Goal: Task Accomplishment & Management: Complete application form

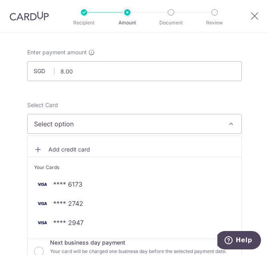
click at [69, 152] on span "Add credit card" at bounding box center [141, 149] width 186 height 8
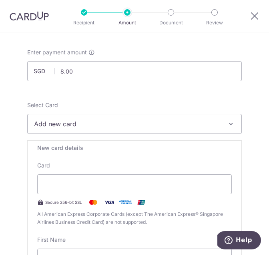
click at [65, 147] on div "New card details" at bounding box center [134, 148] width 194 height 8
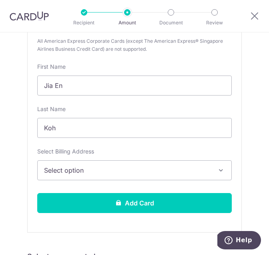
scroll to position [225, 0]
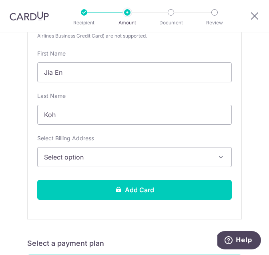
click at [63, 152] on span "Select option" at bounding box center [128, 157] width 169 height 10
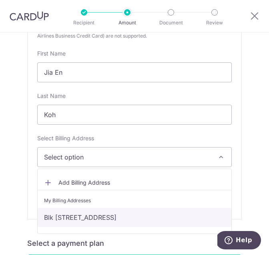
click at [70, 215] on link "Blk 552 Ang Mo Kio Ave 10 , Singapore, Singapore-560552" at bounding box center [134, 217] width 193 height 19
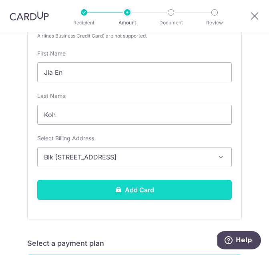
click at [74, 194] on button "Add Card" at bounding box center [134, 190] width 194 height 20
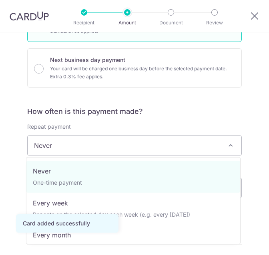
click at [73, 151] on span "Never" at bounding box center [134, 145] width 213 height 19
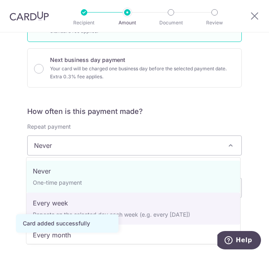
drag, startPoint x: 60, startPoint y: 214, endPoint x: 56, endPoint y: 249, distance: 35.0
click at [56, 249] on body "Recipient Amount Document Review Tell us more about your payment Enter payment …" at bounding box center [134, 127] width 269 height 255
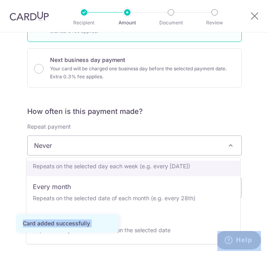
scroll to position [52, 0]
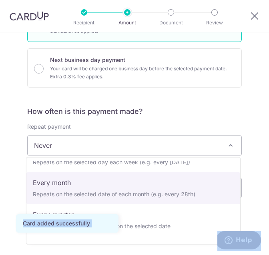
select select "3"
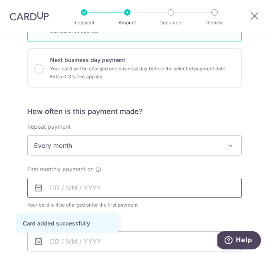
click at [64, 179] on input "text" at bounding box center [134, 188] width 214 height 20
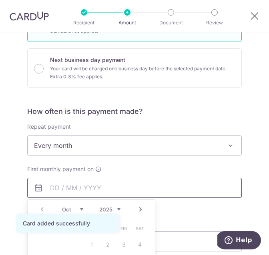
click at [60, 188] on input "text" at bounding box center [134, 188] width 214 height 20
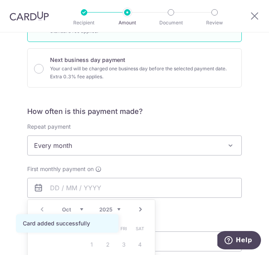
click at [136, 110] on form "Enter payment amount SGD 8.00 8.00 Card added successfully Select Card **** 659…" at bounding box center [134, 212] width 214 height 693
click at [139, 105] on form "Enter payment amount SGD 8.00 8.00 Card added successfully Select Card **** 659…" at bounding box center [134, 212] width 214 height 693
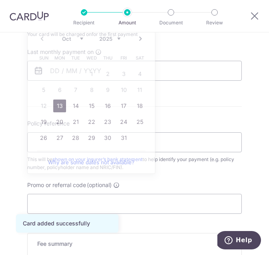
click at [146, 86] on div "How often is this payment made? Repeat payment Never Every week Every month Eve…" at bounding box center [134, 11] width 214 height 151
click at [181, 114] on form "Enter payment amount SGD 8.00 8.00 Card added successfully Select Card **** 659…" at bounding box center [134, 41] width 214 height 693
click at [202, 106] on hr at bounding box center [134, 106] width 214 height 0
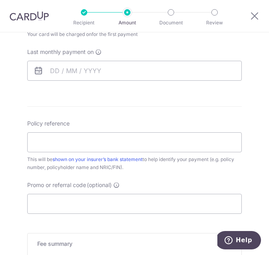
click at [132, 82] on div "How often is this payment made? Repeat payment Never Every week Every month Eve…" at bounding box center [134, 11] width 214 height 151
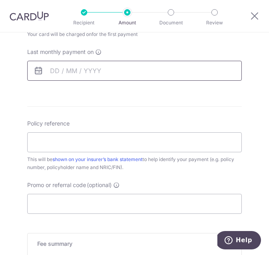
click at [124, 62] on input "text" at bounding box center [134, 71] width 214 height 20
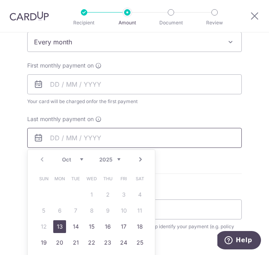
scroll to position [323, 0]
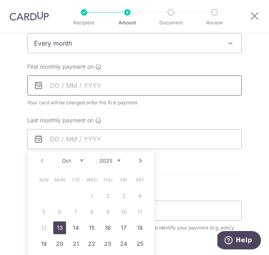
click at [116, 76] on input "text" at bounding box center [134, 86] width 214 height 20
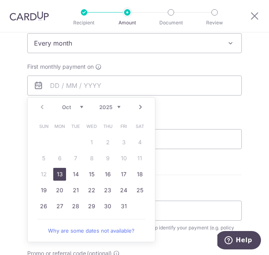
click at [139, 106] on link "Next" at bounding box center [141, 107] width 10 height 10
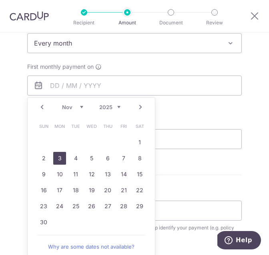
click at [59, 162] on link "3" at bounding box center [59, 158] width 13 height 13
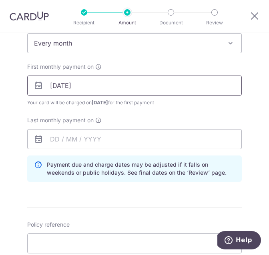
click at [90, 81] on input "[DATE]" at bounding box center [134, 86] width 214 height 20
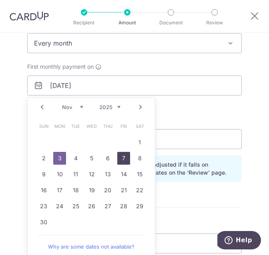
click at [121, 159] on link "7" at bounding box center [123, 158] width 13 height 13
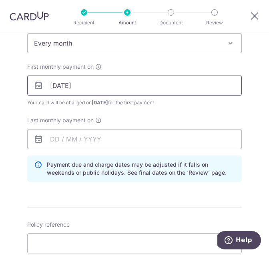
click at [104, 76] on input "07/11/2025" at bounding box center [134, 86] width 214 height 20
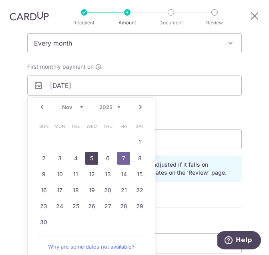
click at [91, 160] on link "5" at bounding box center [91, 158] width 13 height 13
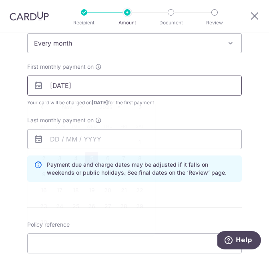
click at [112, 82] on input "05/11/2025" at bounding box center [134, 86] width 214 height 20
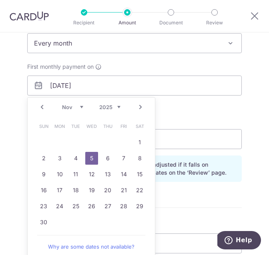
click at [106, 154] on link "6" at bounding box center [107, 158] width 13 height 13
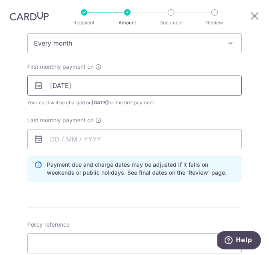
click at [98, 86] on input "[DATE]" at bounding box center [134, 86] width 214 height 20
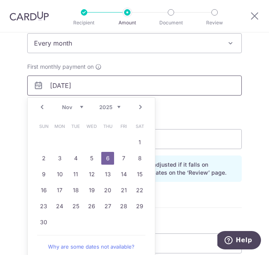
click at [98, 86] on input "[DATE]" at bounding box center [134, 86] width 214 height 20
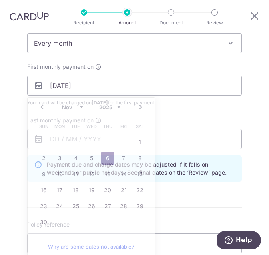
click at [170, 110] on div "First monthly payment on 06/11/2025 Prev Next Oct Nov Dec 2025 2026 2027 2028 2…" at bounding box center [134, 106] width 224 height 86
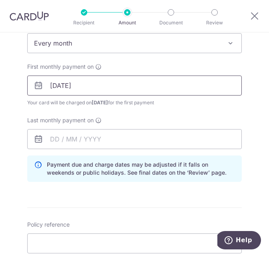
click at [105, 81] on input "[DATE]" at bounding box center [134, 86] width 214 height 20
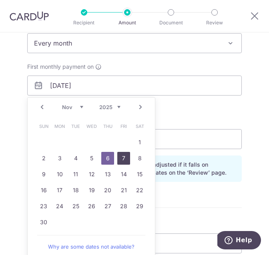
click at [123, 153] on link "7" at bounding box center [123, 158] width 13 height 13
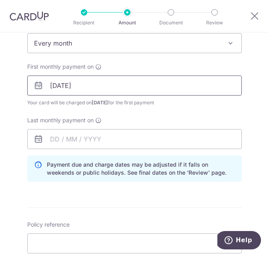
click at [114, 88] on input "07/11/2025" at bounding box center [134, 86] width 214 height 20
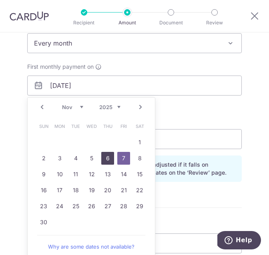
click at [101, 156] on link "6" at bounding box center [107, 158] width 13 height 13
type input "[DATE]"
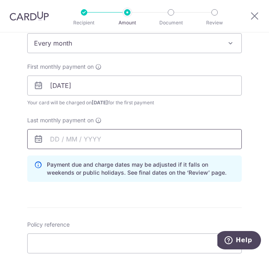
click at [92, 140] on input "text" at bounding box center [134, 139] width 214 height 20
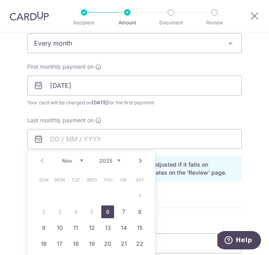
click at [140, 161] on link "Next" at bounding box center [141, 161] width 10 height 10
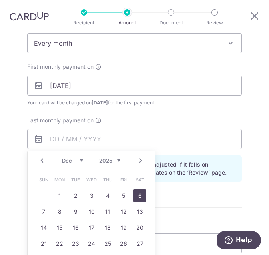
click at [136, 194] on link "6" at bounding box center [139, 195] width 13 height 13
type input "[DATE]"
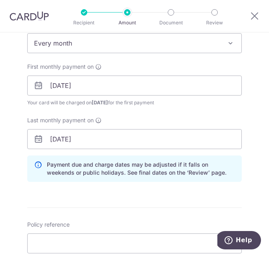
click at [86, 185] on div "How often is this payment made? Repeat payment Never Every week Every month Eve…" at bounding box center [134, 96] width 214 height 184
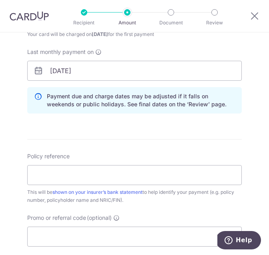
scroll to position [408, 0]
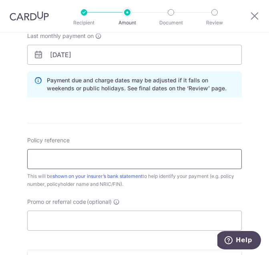
click at [79, 150] on input "Policy reference" at bounding box center [134, 159] width 214 height 20
type input "V184208252 Koh Jia En S9033605C"
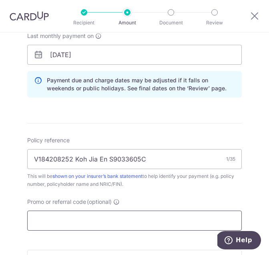
click at [62, 225] on input "Promo or referral code (optional)" at bounding box center [134, 221] width 214 height 20
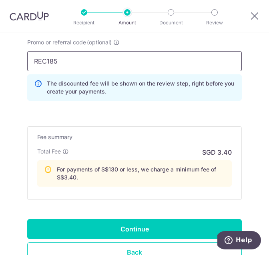
scroll to position [569, 0]
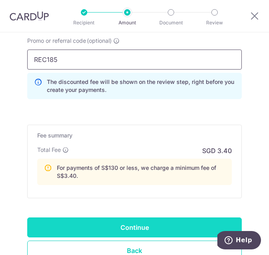
type input "REC185"
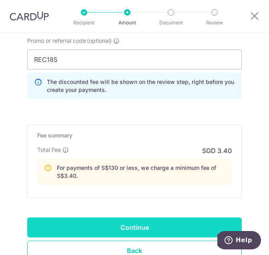
click at [78, 221] on input "Continue" at bounding box center [134, 227] width 214 height 20
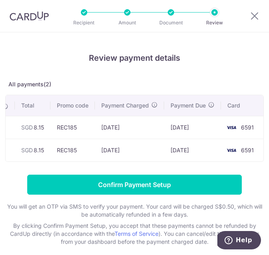
scroll to position [0, 181]
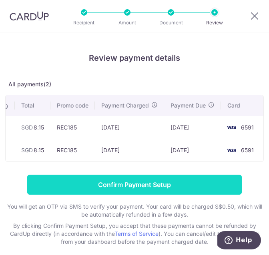
click at [130, 185] on input "Confirm Payment Setup" at bounding box center [134, 185] width 214 height 20
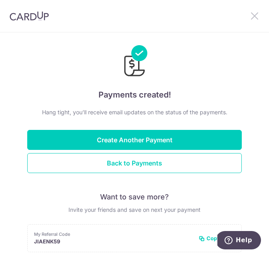
click at [252, 19] on icon at bounding box center [254, 16] width 10 height 10
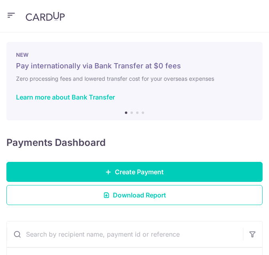
click at [12, 13] on icon "button" at bounding box center [11, 15] width 10 height 10
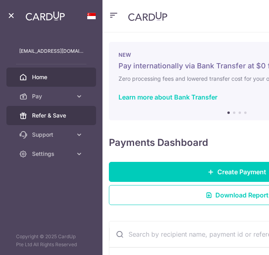
click at [38, 116] on span "Refer & Save" at bounding box center [57, 116] width 51 height 8
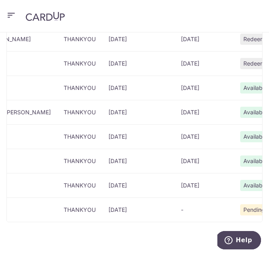
scroll to position [0, 58]
